Goal: Answer question/provide support: Share knowledge or assist other users

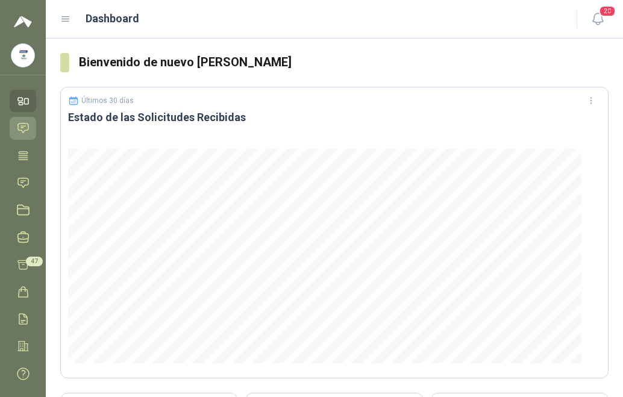
click at [25, 125] on icon at bounding box center [23, 128] width 13 height 13
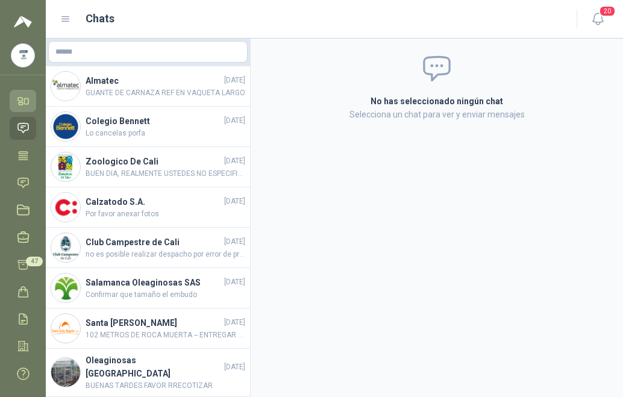
click at [23, 102] on icon at bounding box center [21, 103] width 4 height 2
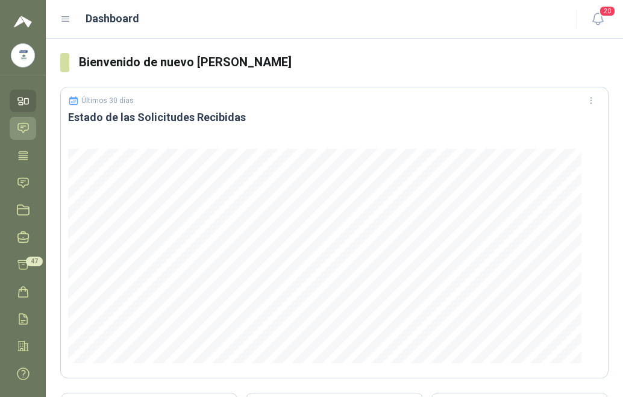
click at [24, 124] on icon at bounding box center [23, 128] width 13 height 13
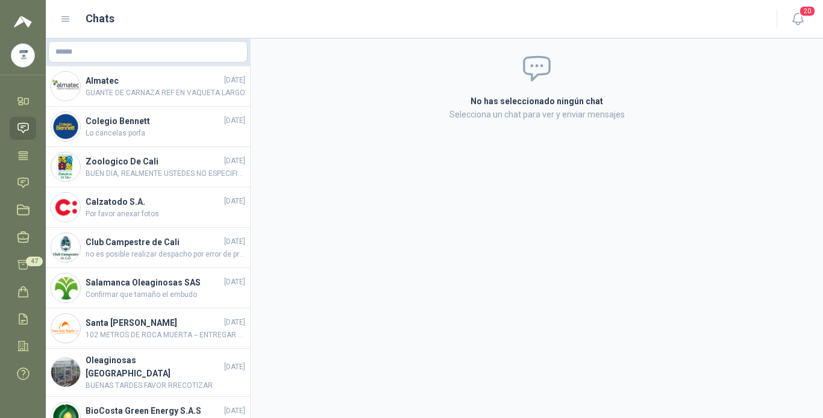
click at [30, 125] on link "Chat" at bounding box center [23, 128] width 27 height 22
click at [622, 8] on span "20" at bounding box center [807, 10] width 17 height 11
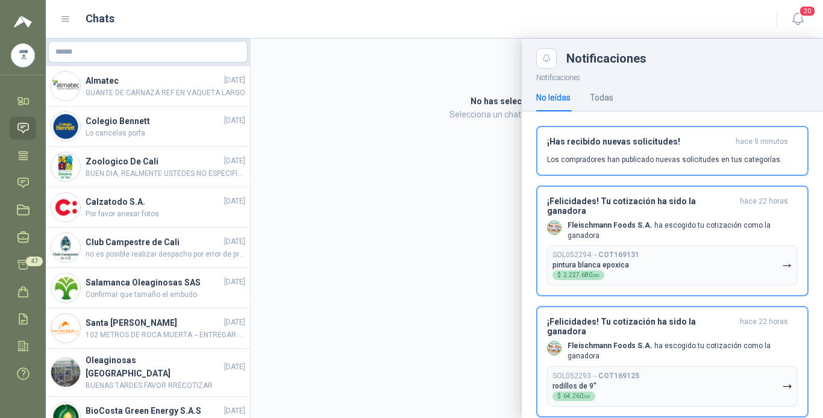
click at [124, 178] on div at bounding box center [434, 229] width 777 height 380
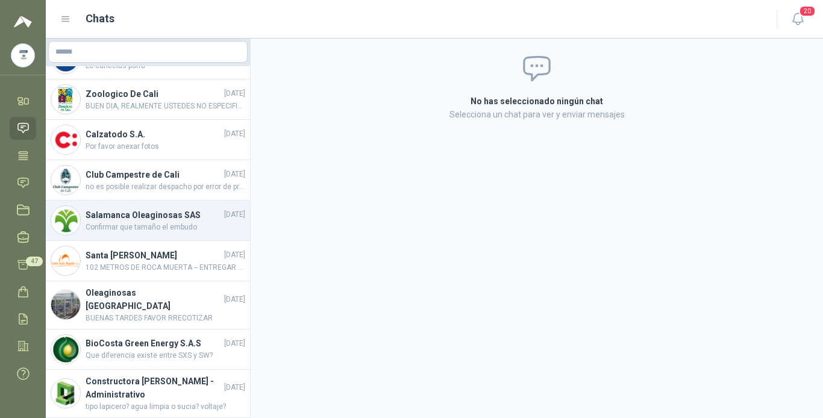
scroll to position [1, 0]
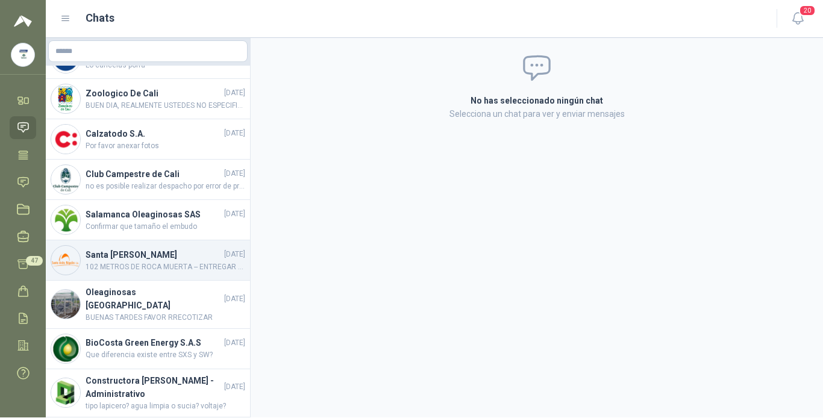
click at [153, 248] on h4 "Santa [PERSON_NAME]" at bounding box center [154, 254] width 136 height 13
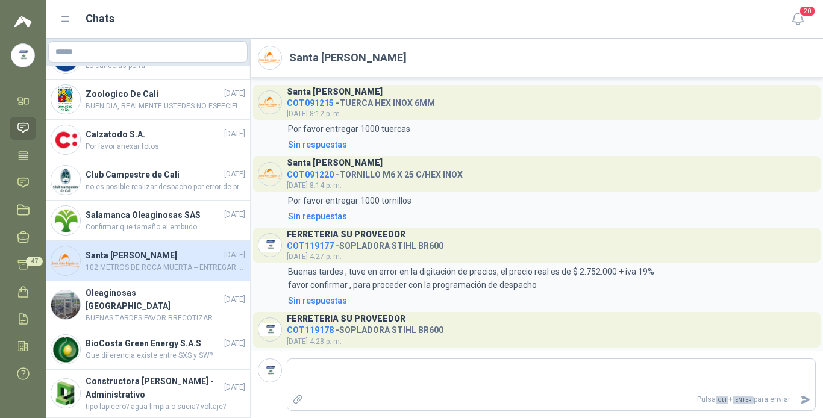
scroll to position [503, 0]
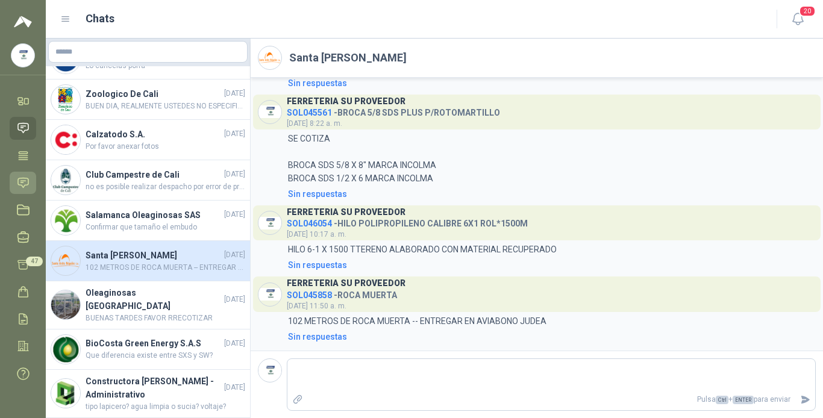
click at [28, 180] on icon at bounding box center [23, 183] width 10 height 10
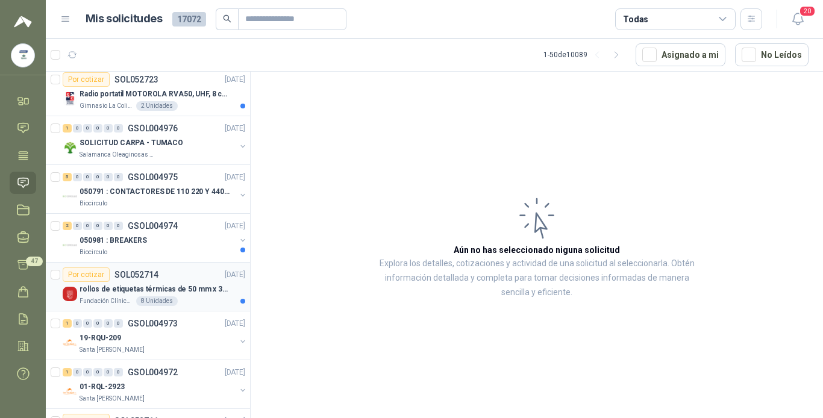
scroll to position [1928, 0]
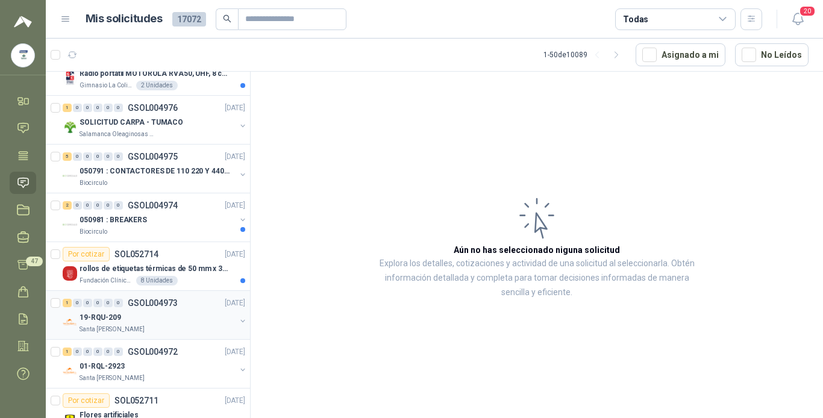
click at [173, 322] on div "19-RQU-209" at bounding box center [158, 317] width 156 height 14
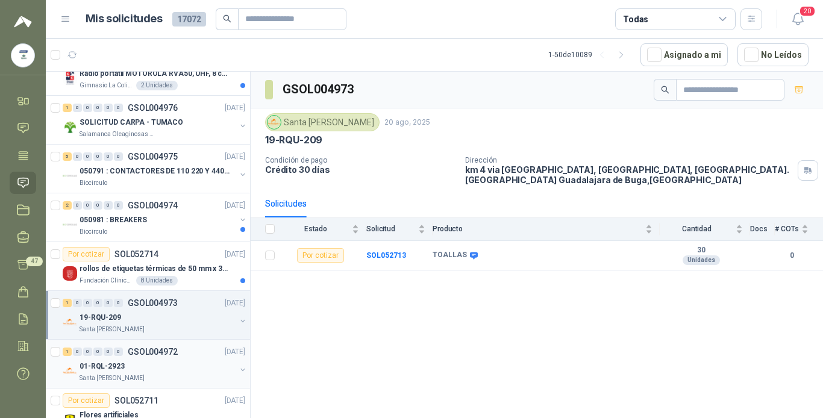
click at [158, 363] on div "01-RQL-2923" at bounding box center [158, 366] width 156 height 14
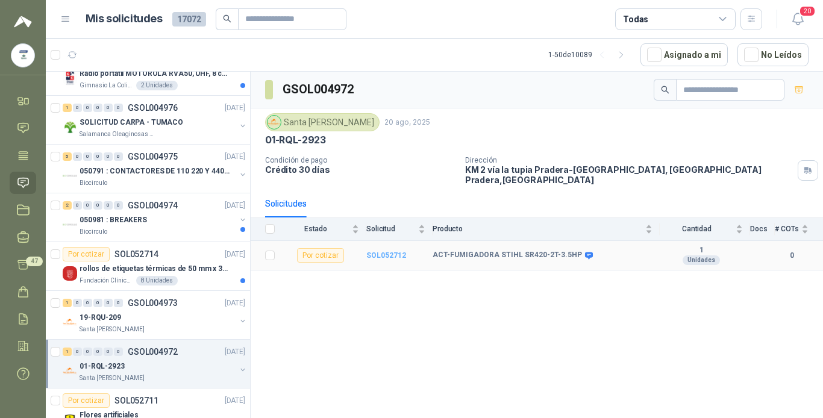
click at [374, 254] on b "SOL052712" at bounding box center [386, 255] width 40 height 8
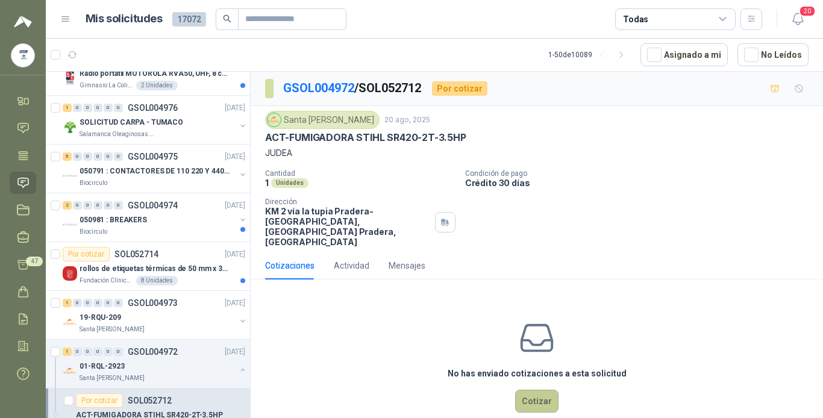
click at [530, 392] on button "Cotizar" at bounding box center [536, 401] width 43 height 23
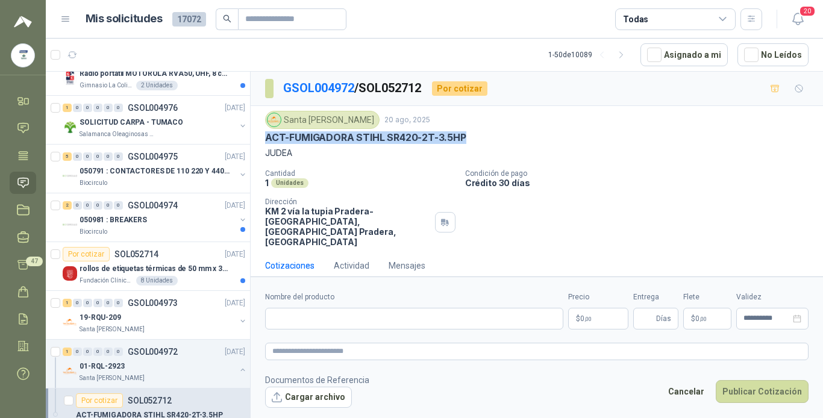
drag, startPoint x: 266, startPoint y: 134, endPoint x: 466, endPoint y: 140, distance: 200.2
click at [466, 140] on div "ACT-FUMIGADORA STIHL SR420-2T-3.5HP" at bounding box center [537, 137] width 544 height 13
drag, startPoint x: 466, startPoint y: 140, endPoint x: 441, endPoint y: 137, distance: 26.2
copy p "ACT-FUMIGADORA STIHL SR420-2T-3.5HP"
paste input "**********"
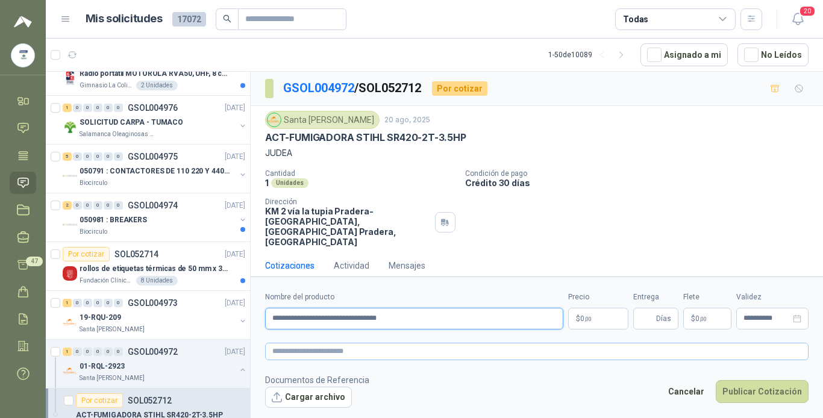
type input "**********"
paste textarea "**********"
type textarea "**********"
click at [573, 325] on p "$ 0 ,00" at bounding box center [598, 319] width 60 height 22
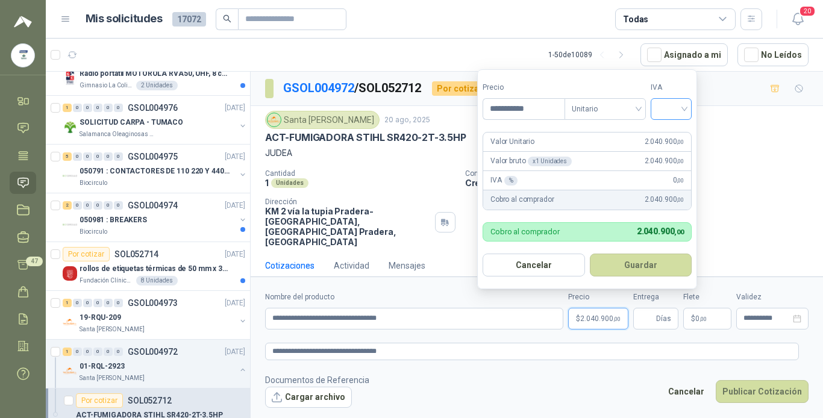
type input "**********"
click at [622, 111] on input "search" at bounding box center [671, 108] width 27 height 18
click at [622, 134] on div "19%" at bounding box center [674, 133] width 22 height 13
click at [620, 260] on button "Guardar" at bounding box center [643, 265] width 104 height 23
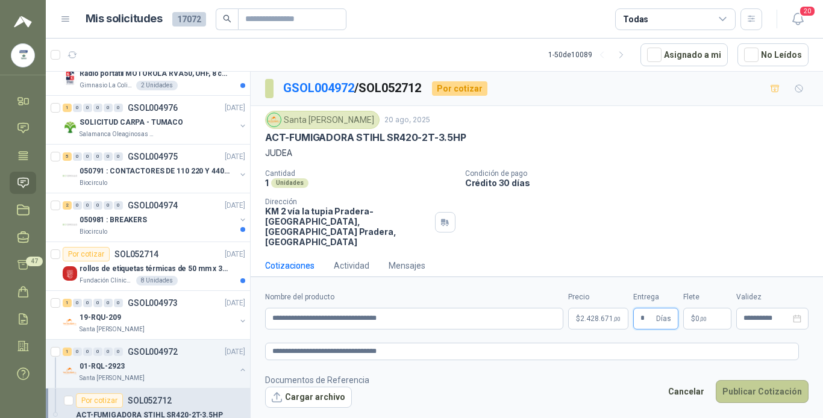
type input "*"
click at [622, 391] on button "Publicar Cotización" at bounding box center [762, 391] width 93 height 23
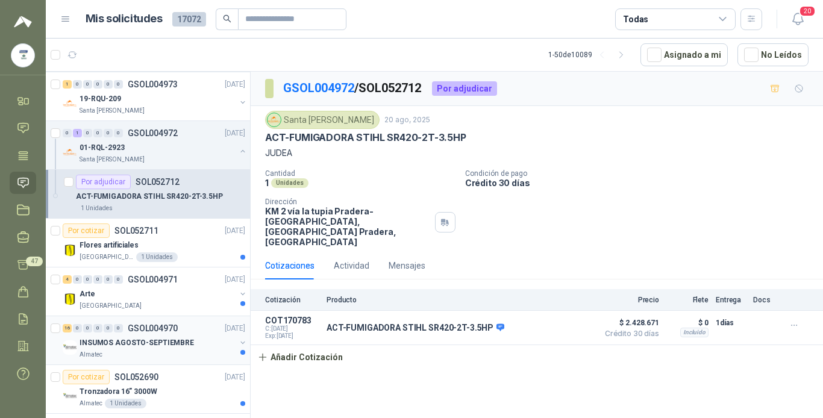
scroll to position [2165, 0]
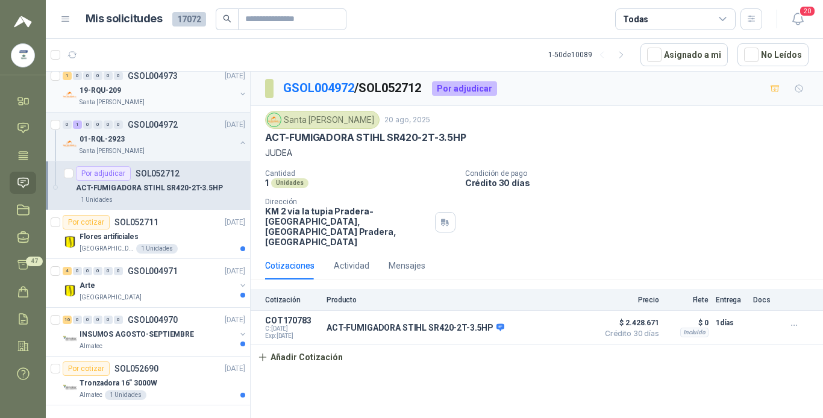
click at [158, 83] on div "19-RQU-209" at bounding box center [158, 90] width 156 height 14
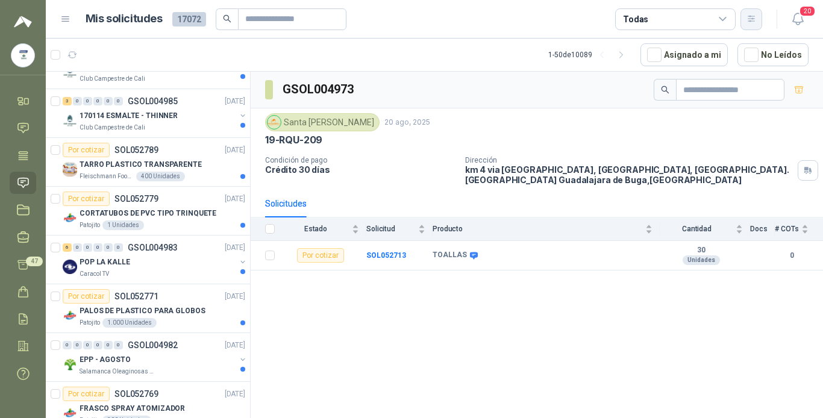
scroll to position [177, 0]
